Goal: Find specific page/section: Find specific page/section

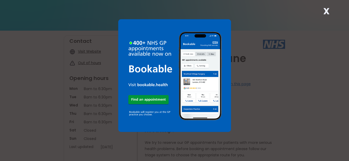
scroll to position [52, 0]
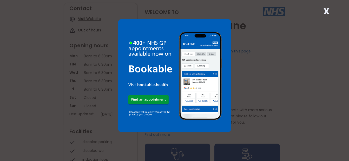
click at [325, 9] on strong "X" at bounding box center [326, 11] width 6 height 12
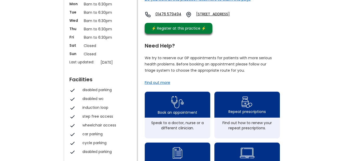
scroll to position [130, 0]
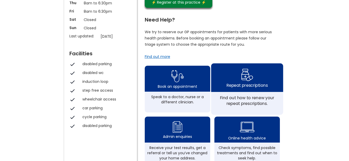
click at [243, 82] on img at bounding box center [247, 74] width 12 height 15
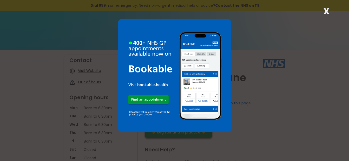
click at [328, 9] on strong "X" at bounding box center [326, 11] width 6 height 12
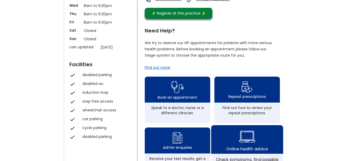
scroll to position [130, 0]
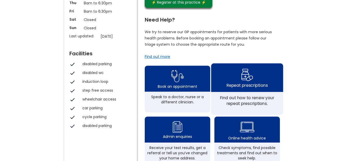
click at [249, 87] on div "Repeat prescriptions" at bounding box center [246, 85] width 41 height 6
